Goal: Information Seeking & Learning: Learn about a topic

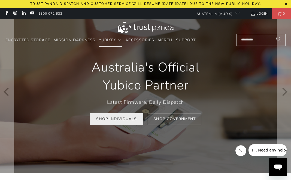
click at [124, 124] on link "Shop Individuals" at bounding box center [117, 119] width 54 height 12
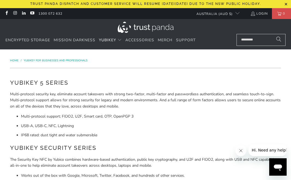
click at [50, 84] on h2 "YubiKey 5 Series" at bounding box center [145, 83] width 271 height 9
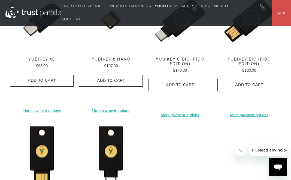
scroll to position [490, 0]
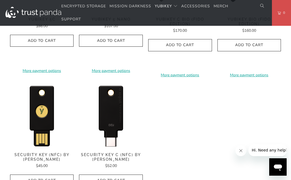
click at [125, 119] on img at bounding box center [111, 116] width 64 height 64
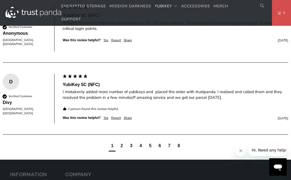
scroll to position [354, 0]
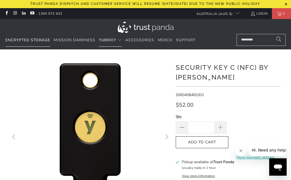
click at [36, 41] on span "Encrypted Storage" at bounding box center [27, 40] width 45 height 5
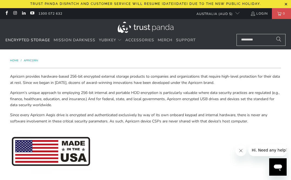
click at [162, 138] on p at bounding box center [145, 153] width 271 height 48
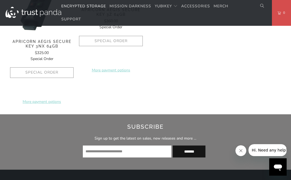
scroll to position [495, 0]
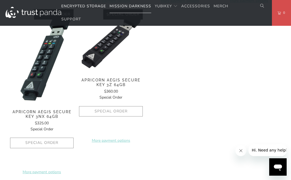
click at [141, 5] on span "Mission Darkness" at bounding box center [130, 6] width 42 height 5
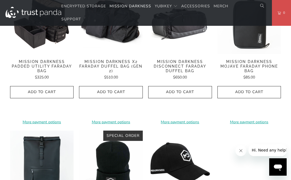
scroll to position [680, 0]
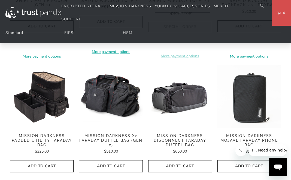
click at [199, 6] on span "Accessories" at bounding box center [195, 6] width 29 height 5
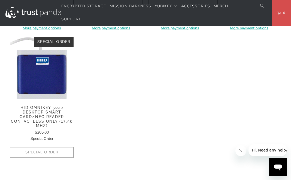
scroll to position [435, 0]
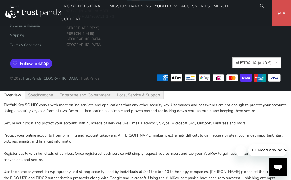
scroll to position [626, 0]
